Goal: Task Accomplishment & Management: Use online tool/utility

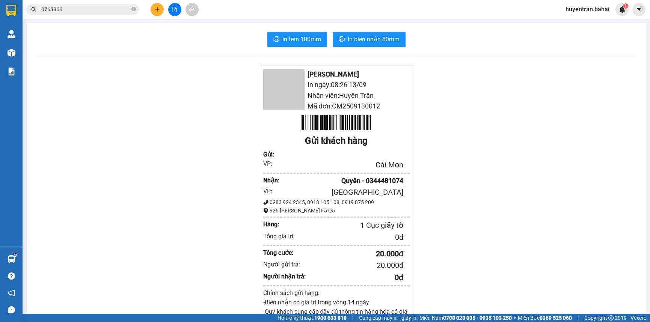
scroll to position [49, 0]
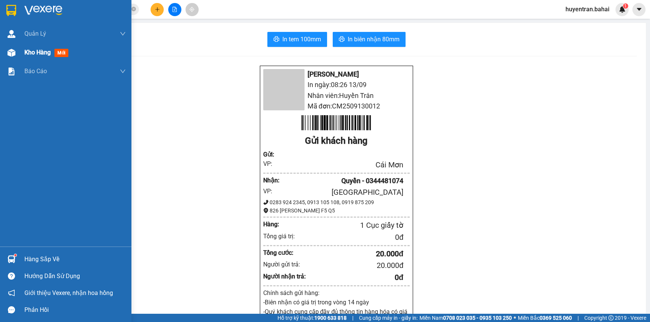
click at [44, 56] on div "Kho hàng mới" at bounding box center [47, 52] width 47 height 9
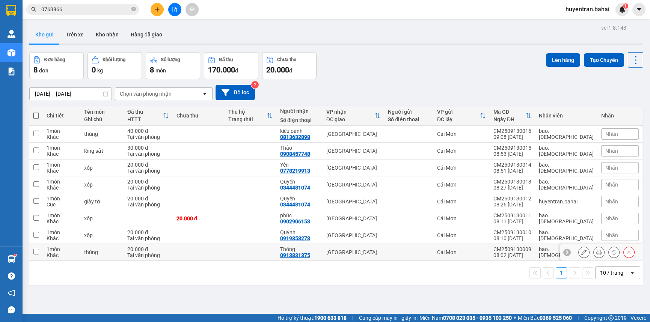
click at [417, 251] on div at bounding box center [409, 253] width 42 height 6
checkbox input "true"
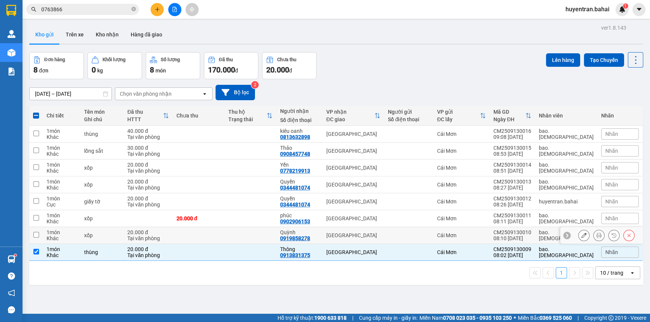
click at [426, 234] on div at bounding box center [409, 236] width 42 height 6
checkbox input "true"
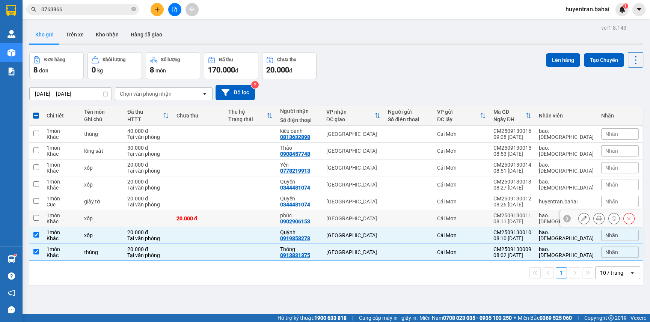
click at [427, 219] on div at bounding box center [409, 219] width 42 height 6
checkbox input "true"
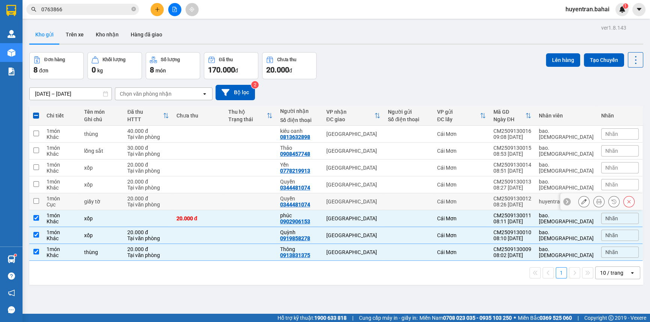
click at [431, 206] on td at bounding box center [408, 202] width 49 height 17
checkbox input "true"
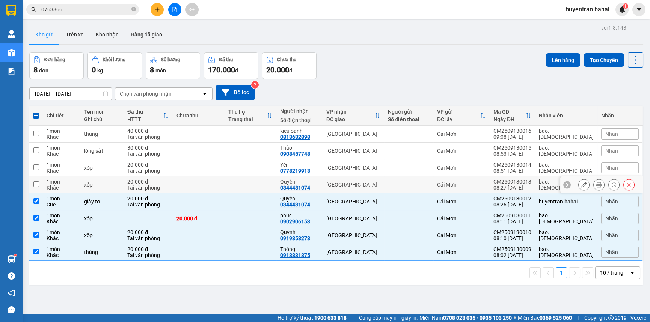
click at [432, 188] on td at bounding box center [408, 185] width 49 height 17
checkbox input "true"
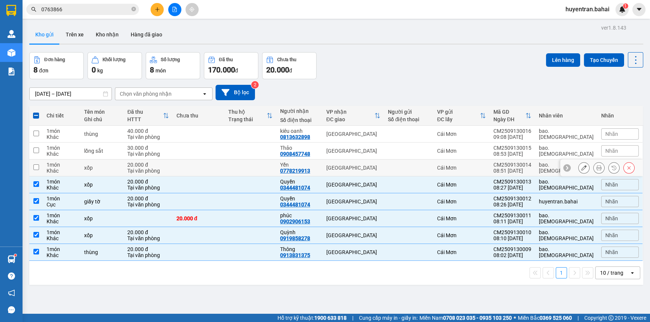
click at [430, 172] on td at bounding box center [408, 168] width 49 height 17
checkbox input "true"
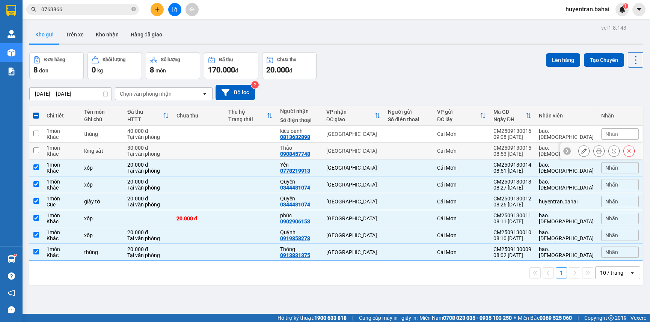
click at [430, 153] on div at bounding box center [409, 151] width 42 height 6
checkbox input "true"
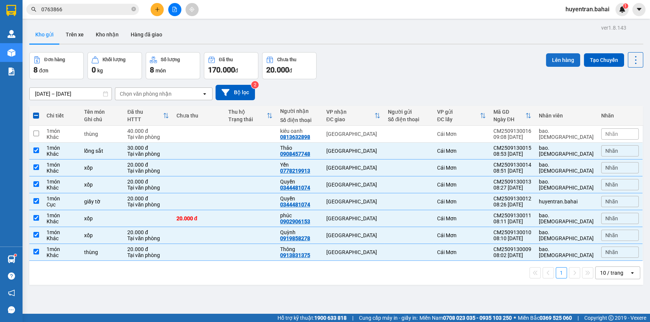
click at [558, 60] on button "Lên hàng" at bounding box center [563, 60] width 34 height 14
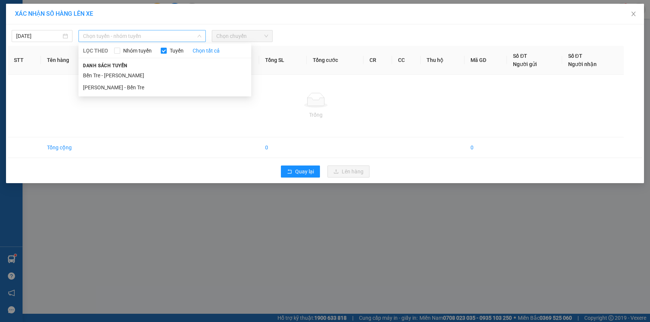
click at [143, 38] on span "Chọn tuyến - nhóm tuyến" at bounding box center [142, 35] width 118 height 11
click at [141, 79] on li "Bến Tre - [PERSON_NAME]" at bounding box center [165, 76] width 173 height 12
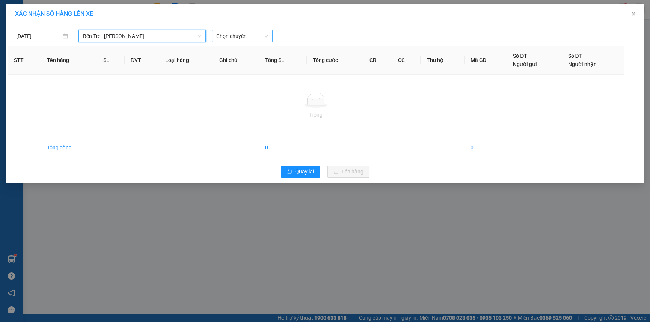
click at [262, 32] on span "Chọn chuyến" at bounding box center [242, 35] width 52 height 11
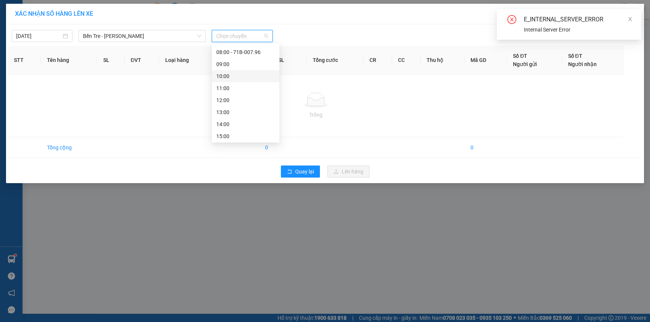
scroll to position [68, 0]
click at [242, 80] on div "09:00" at bounding box center [245, 79] width 59 height 8
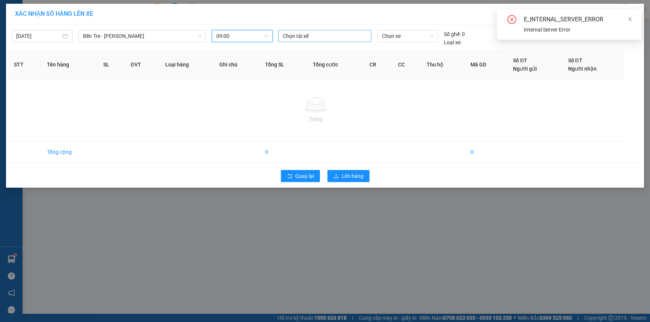
click at [332, 34] on div at bounding box center [325, 36] width 90 height 9
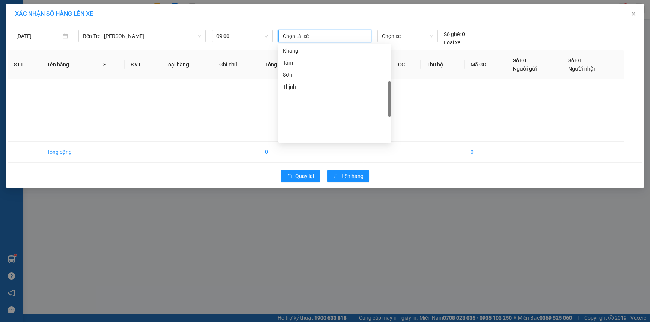
scroll to position [136, 0]
click at [319, 85] on div "Bình Nhỏ" at bounding box center [335, 83] width 104 height 8
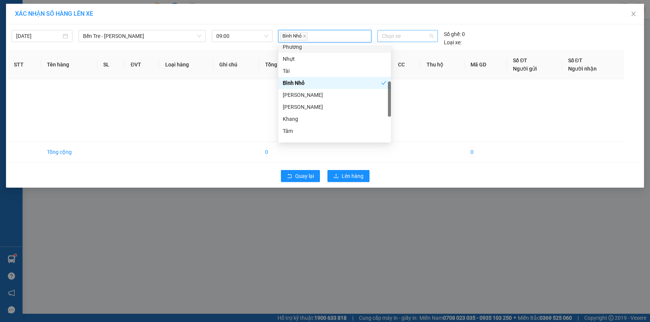
click at [402, 35] on span "Chọn xe" at bounding box center [407, 35] width 51 height 11
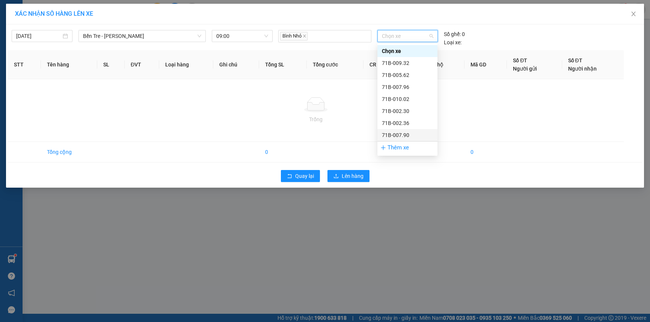
scroll to position [34, 0]
click at [414, 126] on div "71B-012.68" at bounding box center [407, 125] width 51 height 8
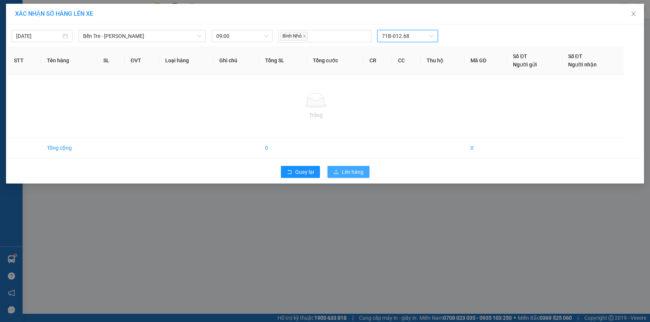
click at [348, 171] on span "Lên hàng" at bounding box center [353, 172] width 22 height 8
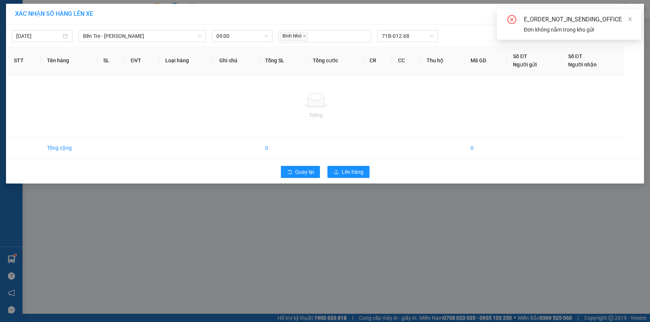
drag, startPoint x: 375, startPoint y: 172, endPoint x: 366, endPoint y: 172, distance: 9.0
click at [375, 172] on div "Quay lại Lên hàng" at bounding box center [325, 172] width 635 height 20
click at [626, 17] on div "E_ORDER_NOT_IN_SENDING_OFFICE" at bounding box center [578, 19] width 108 height 9
click at [628, 17] on icon "close" at bounding box center [630, 19] width 5 height 5
click at [634, 17] on icon "close" at bounding box center [634, 14] width 6 height 6
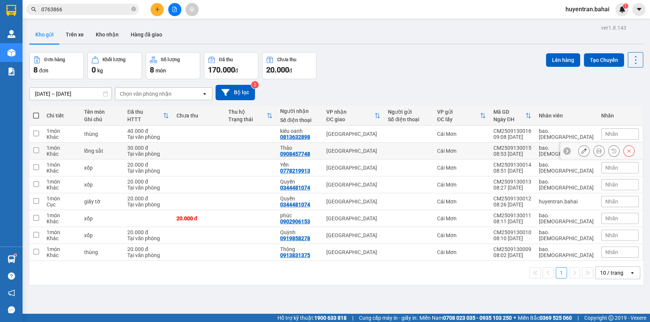
drag, startPoint x: 493, startPoint y: 150, endPoint x: 493, endPoint y: 160, distance: 10.5
click at [490, 154] on td "Cái Mơn" at bounding box center [462, 151] width 56 height 17
checkbox input "true"
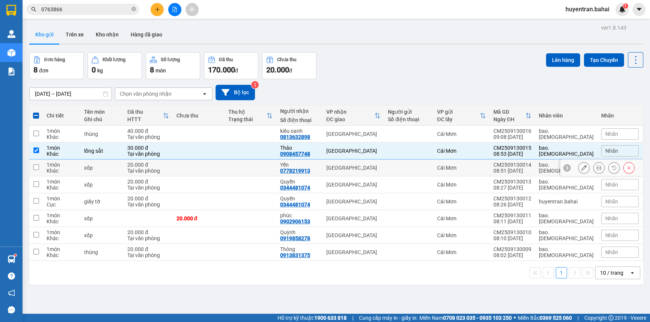
drag, startPoint x: 498, startPoint y: 165, endPoint x: 498, endPoint y: 172, distance: 6.8
click at [486, 166] on div "Cái Mơn" at bounding box center [461, 168] width 49 height 6
checkbox input "true"
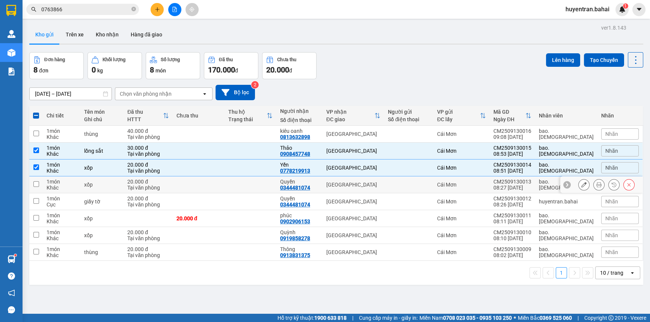
click at [484, 189] on td "Cái Mơn" at bounding box center [462, 185] width 56 height 17
checkbox input "true"
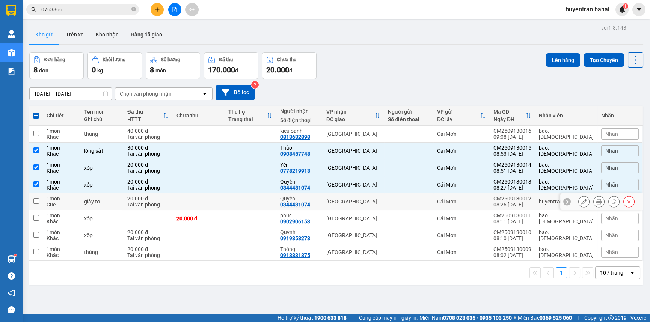
click at [484, 200] on div "Cái Mơn" at bounding box center [461, 202] width 49 height 6
checkbox input "true"
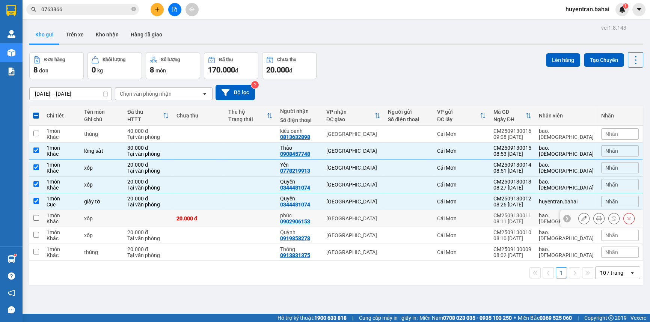
drag, startPoint x: 470, startPoint y: 221, endPoint x: 473, endPoint y: 231, distance: 10.5
click at [470, 222] on td "Cái Mơn" at bounding box center [462, 218] width 56 height 17
checkbox input "true"
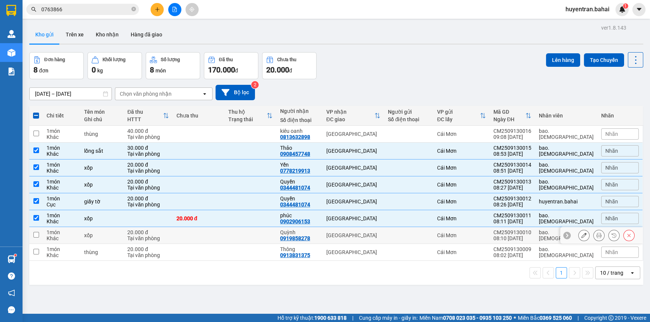
click at [473, 231] on td "Cái Mơn" at bounding box center [462, 235] width 56 height 17
checkbox input "true"
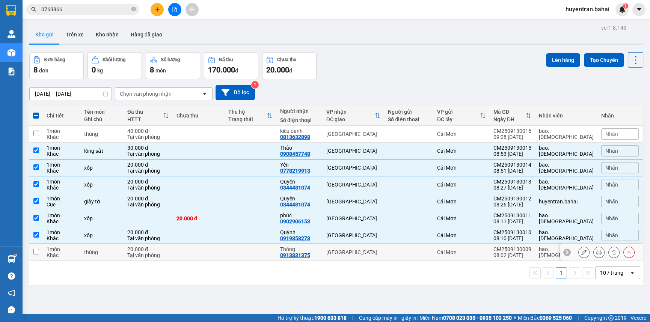
click at [473, 245] on td "Cái Mơn" at bounding box center [462, 252] width 56 height 17
checkbox input "true"
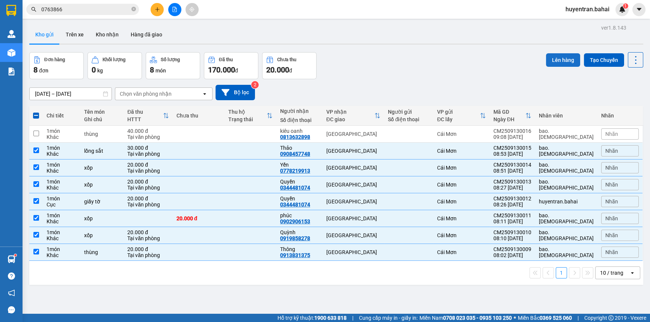
click at [548, 66] on button "Lên hàng" at bounding box center [563, 60] width 34 height 14
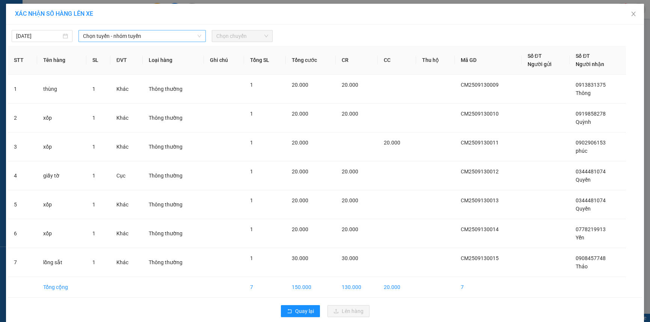
click at [188, 41] on div "[DATE] Chọn tuyến - nhóm tuyến Chọn chuyến STT Tên hàng SL ĐVT Loại hàng Ghi ch…" at bounding box center [325, 173] width 638 height 299
click at [188, 38] on span "Chọn tuyến - nhóm tuyến" at bounding box center [142, 35] width 118 height 11
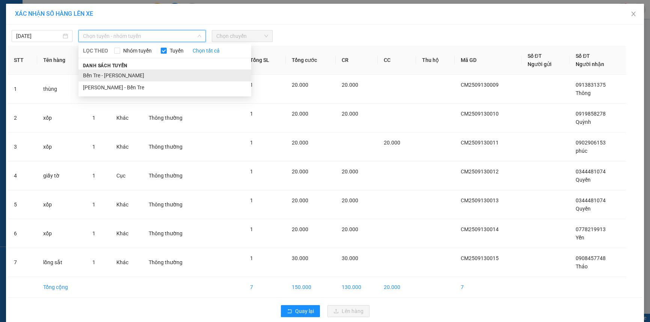
click at [174, 76] on li "Bến Tre - [PERSON_NAME]" at bounding box center [165, 76] width 173 height 12
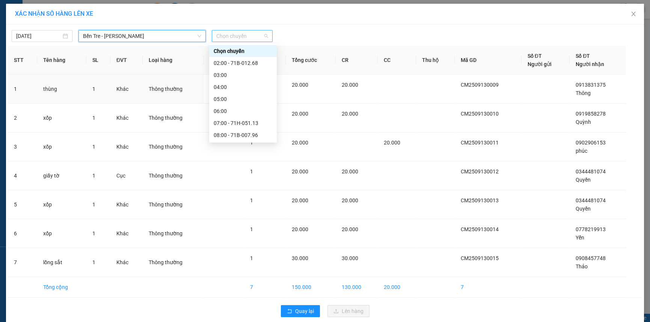
click at [230, 35] on span "Chọn chuyến" at bounding box center [242, 35] width 52 height 11
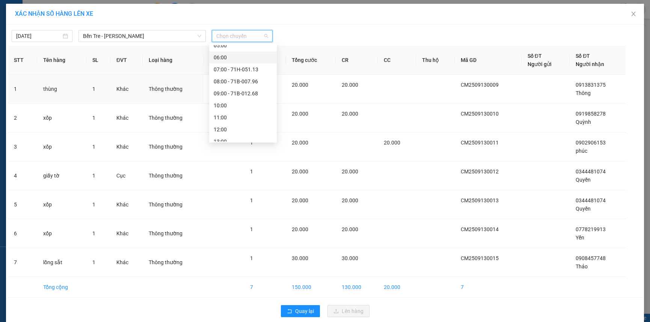
scroll to position [68, 0]
click at [235, 78] on div "09:00 - 71B-012.68" at bounding box center [243, 79] width 59 height 8
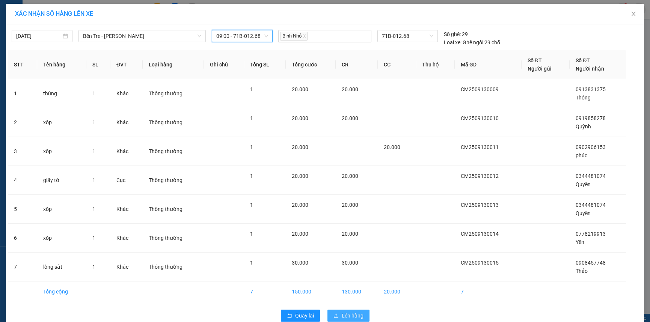
click at [337, 314] on button "Lên hàng" at bounding box center [349, 316] width 42 height 12
